Goal: Information Seeking & Learning: Find specific fact

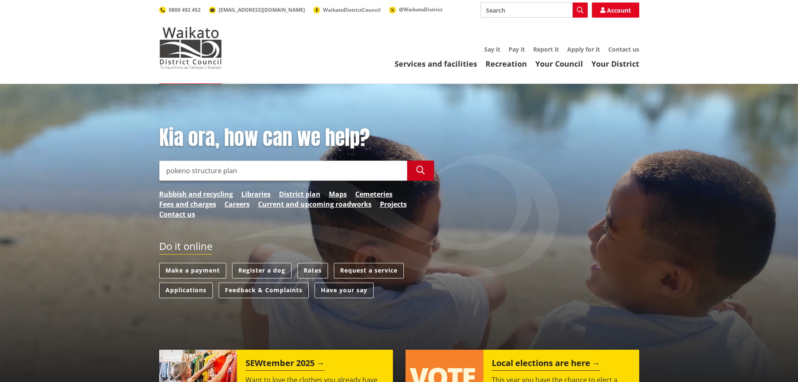
type input "pokeno structure plan"
click at [422, 167] on icon "button" at bounding box center [421, 170] width 8 height 8
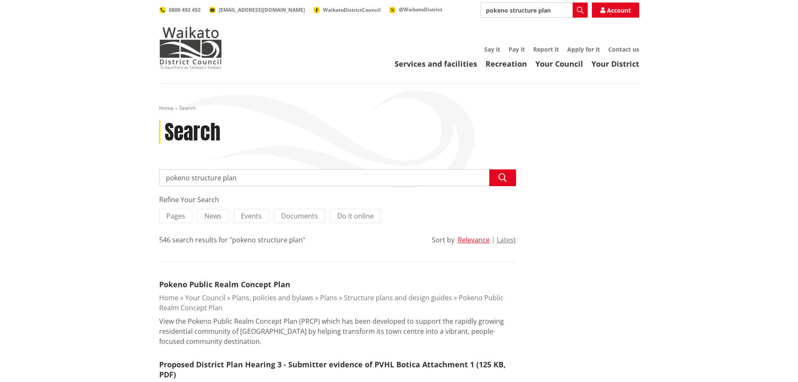
click at [248, 181] on input "pokeno structure plan" at bounding box center [337, 177] width 357 height 17
type input "pokeno structure pl[PERSON_NAME]"
click at [496, 179] on button "Search" at bounding box center [503, 177] width 27 height 17
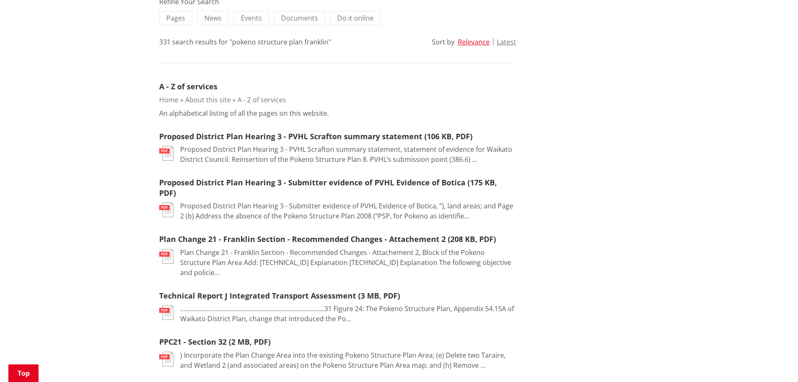
scroll to position [210, 0]
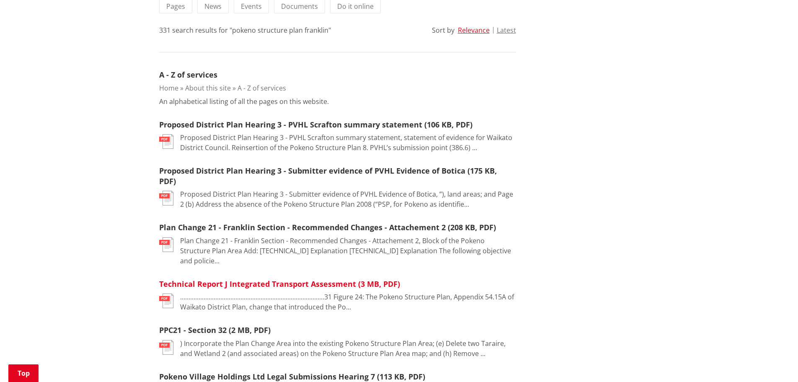
click at [277, 279] on link "Technical Report J Integrated Transport Assessment (3 MB, PDF)" at bounding box center [279, 284] width 241 height 10
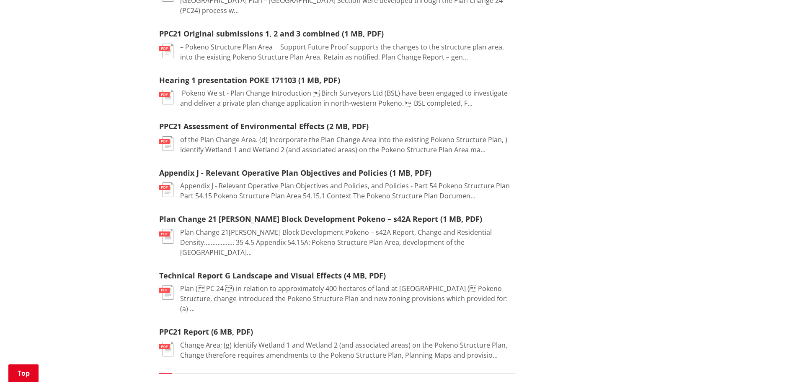
scroll to position [922, 0]
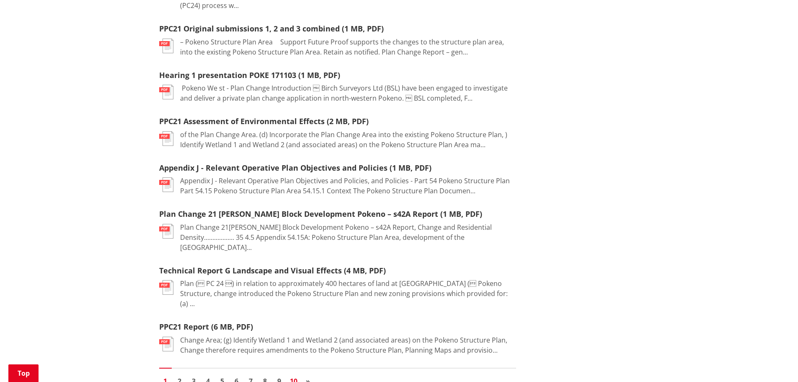
click at [295, 375] on link "10" at bounding box center [293, 381] width 13 height 13
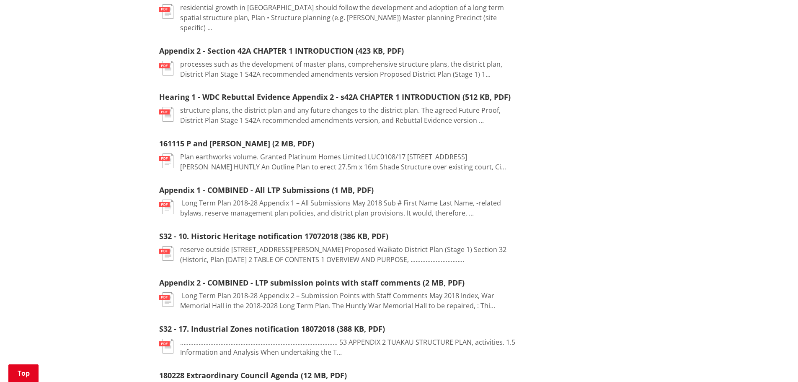
scroll to position [587, 0]
